Goal: Check status: Check status

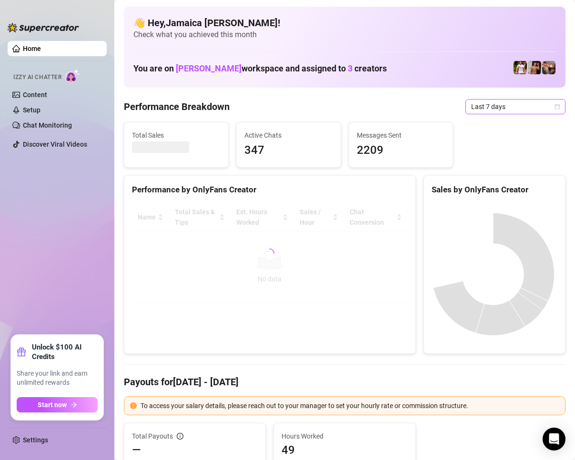
click at [483, 102] on span "Last 7 days" at bounding box center [515, 107] width 89 height 14
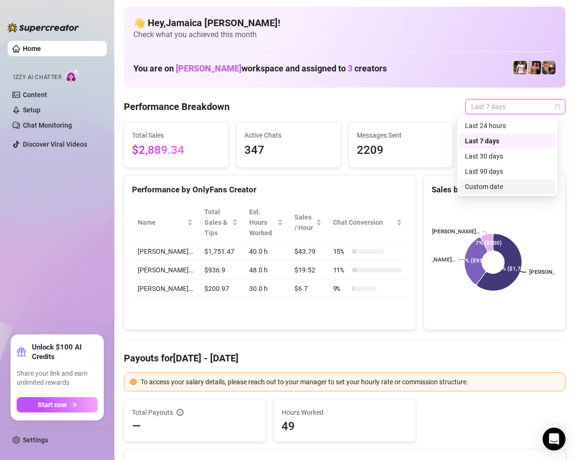
click at [494, 187] on div "Custom date" at bounding box center [507, 187] width 85 height 10
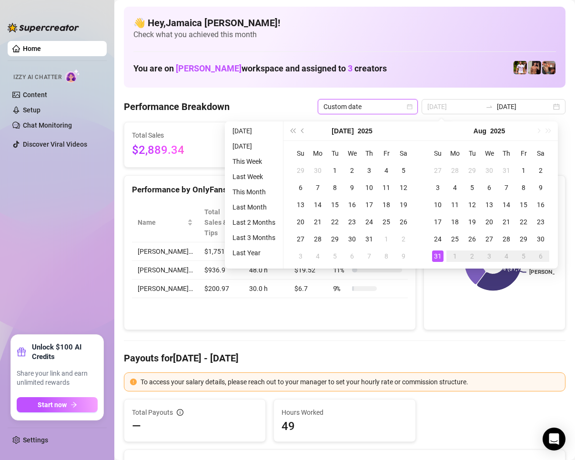
type input "[DATE]"
click at [440, 259] on div "31" at bounding box center [437, 256] width 11 height 11
drag, startPoint x: 440, startPoint y: 259, endPoint x: 424, endPoint y: 283, distance: 28.2
click at [440, 260] on div "31" at bounding box center [437, 256] width 11 height 11
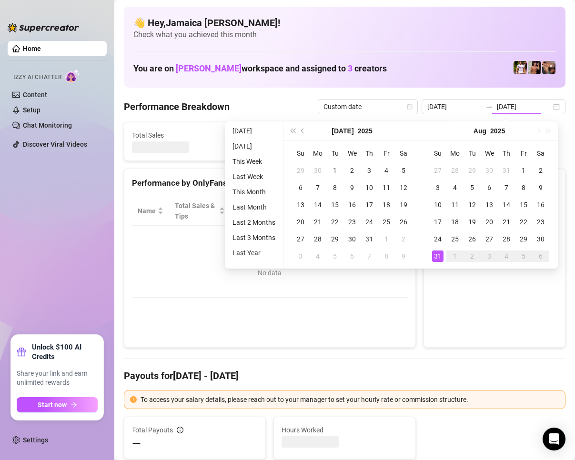
type input "[DATE]"
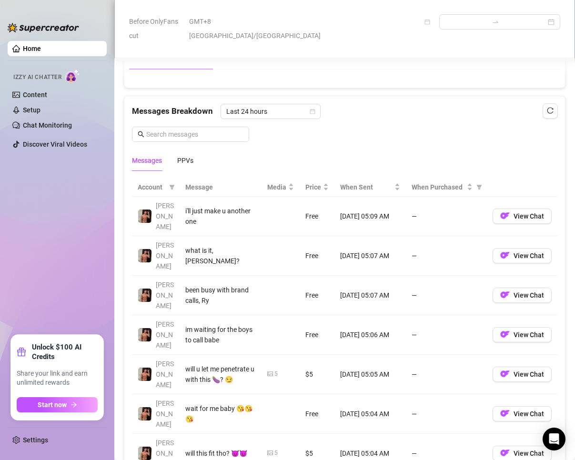
scroll to position [763, 0]
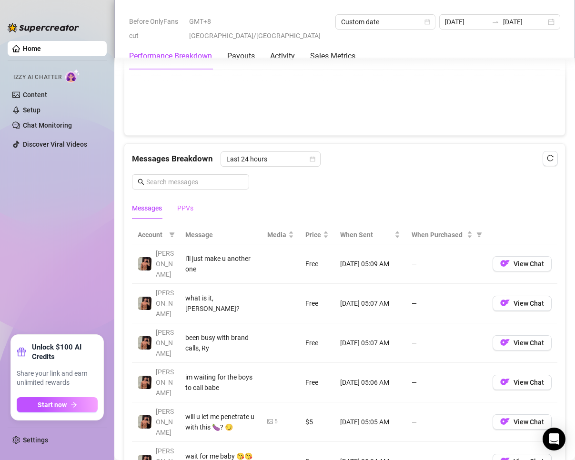
click at [181, 219] on div "PPVs" at bounding box center [185, 208] width 16 height 22
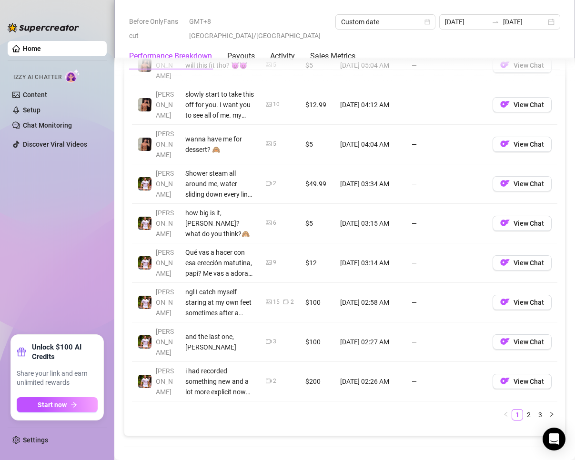
scroll to position [1049, 0]
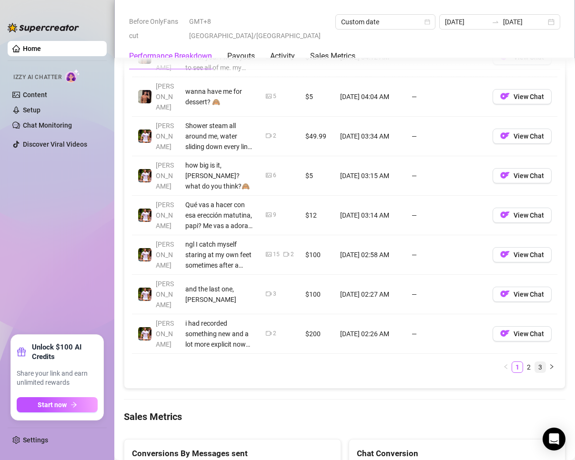
click at [535, 362] on link "3" at bounding box center [540, 367] width 10 height 10
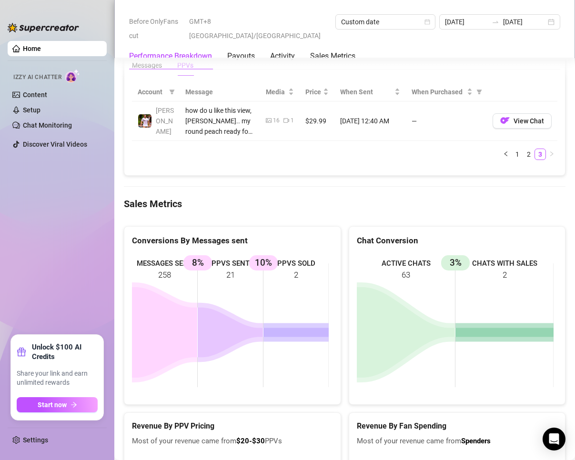
scroll to position [810, 0]
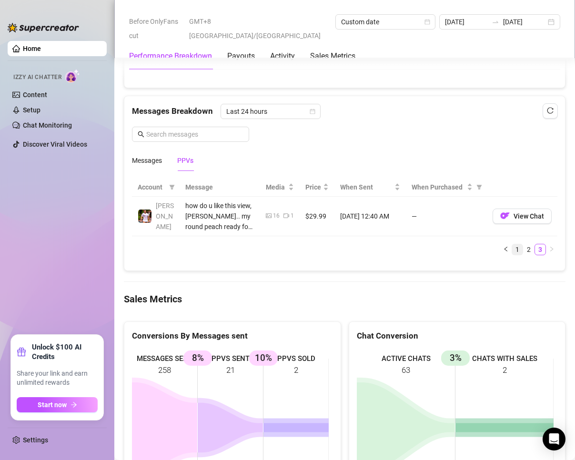
click at [512, 255] on link "1" at bounding box center [517, 250] width 10 height 10
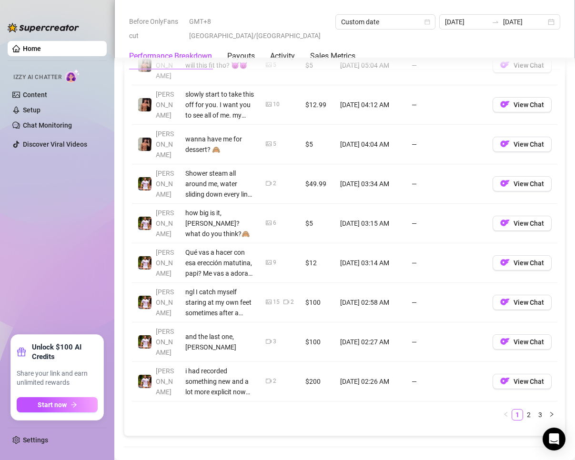
scroll to position [1049, 0]
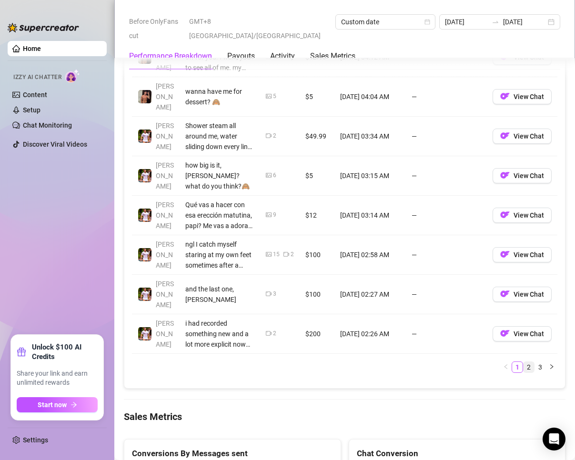
click at [524, 362] on link "2" at bounding box center [529, 367] width 10 height 10
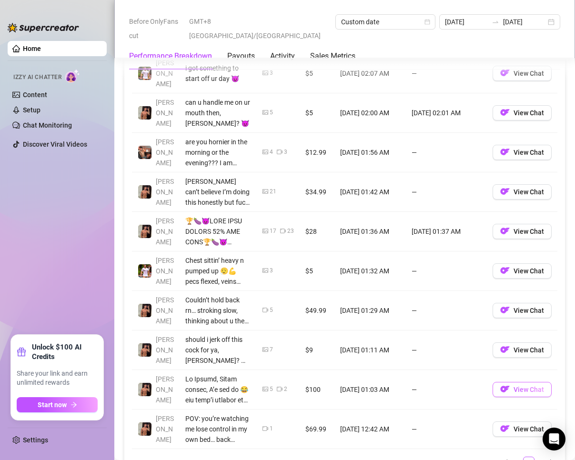
scroll to position [906, 0]
